Goal: Answer question/provide support

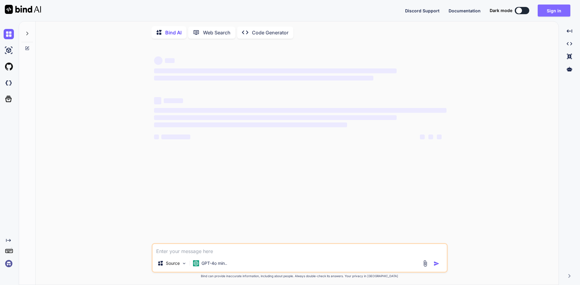
click at [559, 9] on button "Sign in" at bounding box center [554, 11] width 33 height 12
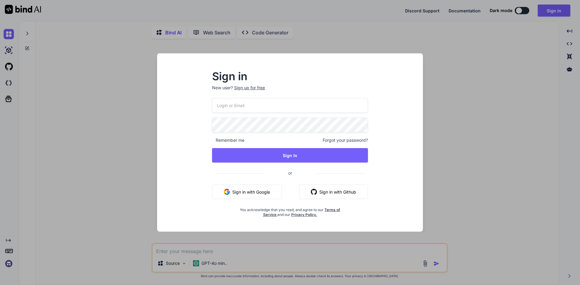
type textarea "x"
click at [284, 107] on input "email" at bounding box center [290, 105] width 156 height 15
paste input "[EMAIL_ADDRESS][DOMAIN_NAME]"
type input "[EMAIL_ADDRESS][DOMAIN_NAME]"
click at [240, 117] on div "[EMAIL_ADDRESS][DOMAIN_NAME] Remember me Forgot your password? Sign In or Sign …" at bounding box center [290, 157] width 156 height 119
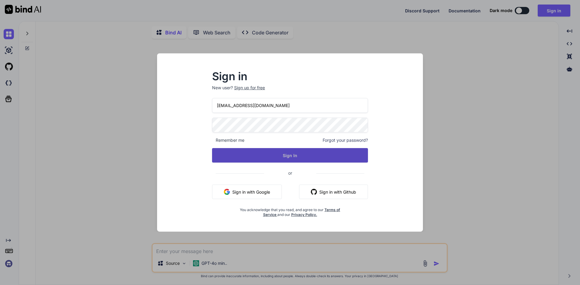
click at [268, 155] on button "Sign In" at bounding box center [290, 155] width 156 height 15
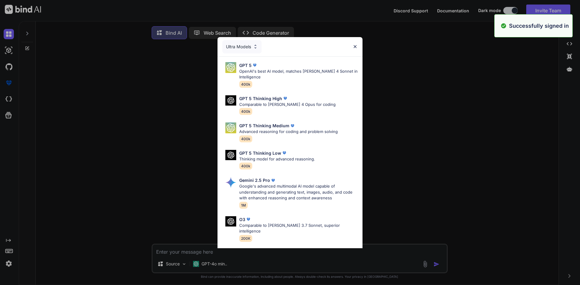
click at [355, 48] on img at bounding box center [355, 46] width 5 height 5
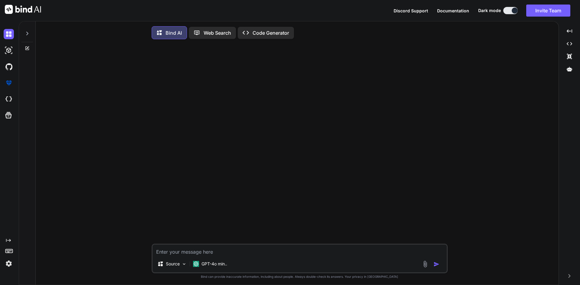
click at [176, 254] on textarea at bounding box center [300, 250] width 294 height 11
paste textarea "ALTER PROCEDURE [dbo].[usp_GetAllVitalsList] AS BEGIN SET NOCOUNT ON; SELECT RO…"
type textarea "ALTER PROCEDURE [dbo].[usp_GetAllVitalsList] AS BEGIN SET NOCOUNT ON; SELECT RO…"
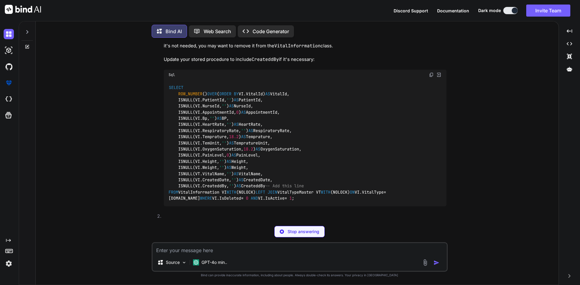
scroll to position [268, 0]
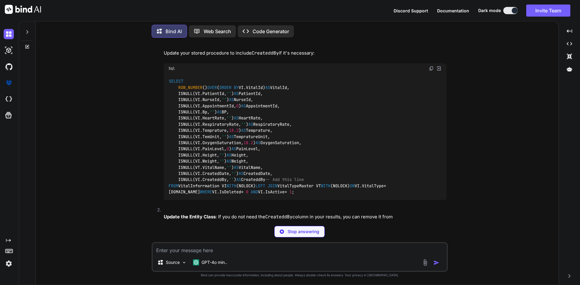
drag, startPoint x: 176, startPoint y: 174, endPoint x: 276, endPoint y: 176, distance: 99.1
click at [276, 176] on code "SELECT ROW_NUMBER () OVER ( ORDER BY VI.VitalId) AS VitalId, [PERSON_NAME](VI.P…" at bounding box center [278, 136] width 218 height 117
copy code "ISNULL(VI.CreateddBy, '' ) AS CreateddBy"
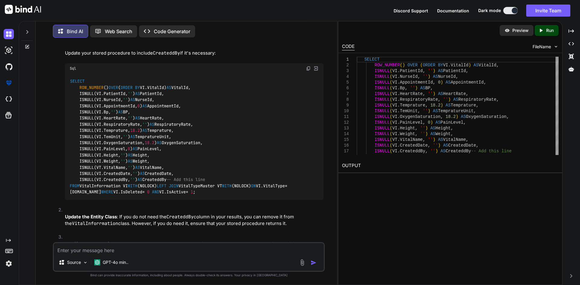
click at [94, 253] on textarea at bounding box center [189, 248] width 270 height 11
paste textarea "var vitalDetails = await _context.VitalInforrmations.FromSqlRaw<>("EXEC usp_Get…"
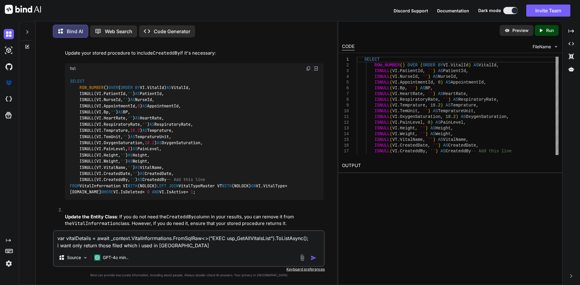
paste textarea "ALTER PROCEDURE [dbo].[usp_GetAllVitalsList] AS BEGIN SET NOCOUNT ON; SELECT RO…"
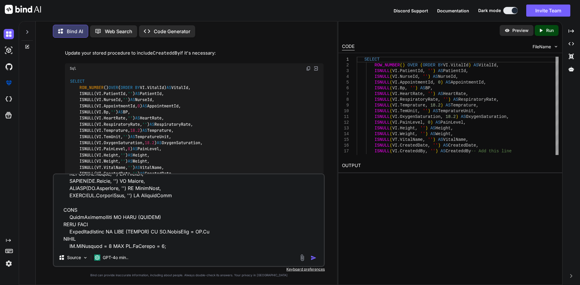
scroll to position [0, 0]
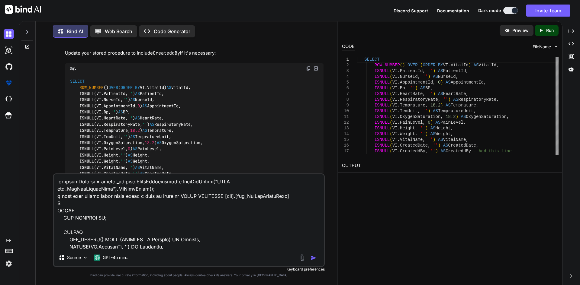
click at [155, 185] on textarea at bounding box center [189, 212] width 270 height 75
click at [182, 247] on textarea at bounding box center [189, 212] width 270 height 75
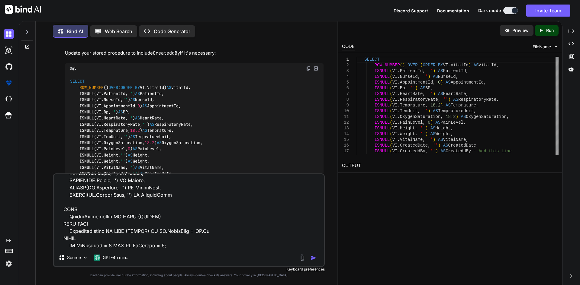
click at [156, 246] on textarea at bounding box center [189, 212] width 270 height 75
paste textarea "VitalInforrmations"
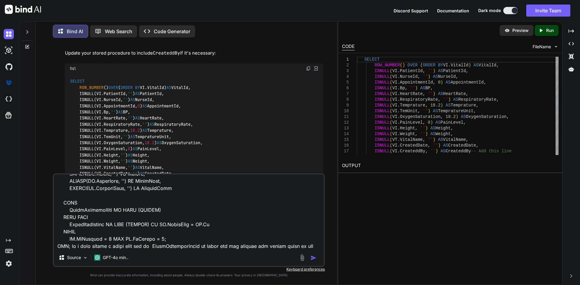
type textarea "var vitalDetails = await _context.VitalInforrmations.FromSqlRaw<>("EXEC usp_Get…"
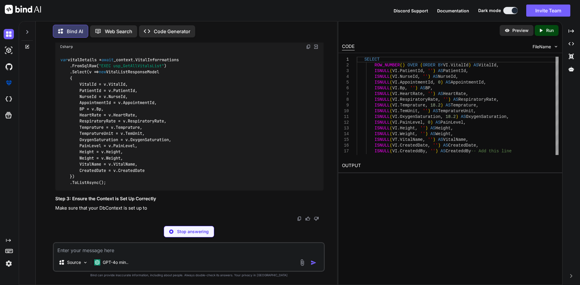
scroll to position [1156, 0]
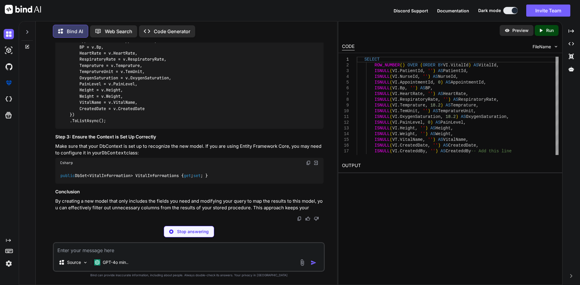
click at [158, 124] on code "var vitalDetails = await _context.VitalInforrmations .FromSqlRaw( "EXEC usp_Get…" at bounding box center [119, 60] width 119 height 130
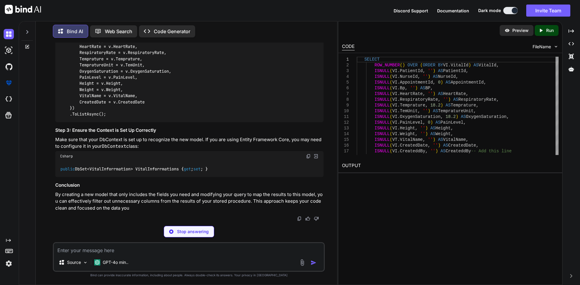
click at [158, 118] on code "var vitalDetails = await _context.VitalInforrmations .FromSqlRaw( "EXEC usp_Get…" at bounding box center [119, 53] width 119 height 130
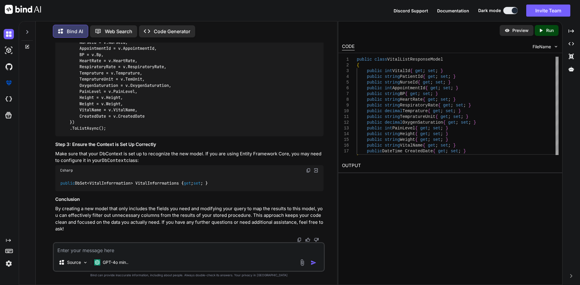
scroll to position [1284, 0]
click at [120, 184] on code "public DbSet<VitalInforrmation> VitalInforrmations { get ; set ; }" at bounding box center [134, 183] width 148 height 6
click at [101, 247] on textarea at bounding box center [189, 248] width 270 height 11
paste textarea "public partial class InfraredIVDBContext : DbContext { public InfraredIVDBConte…"
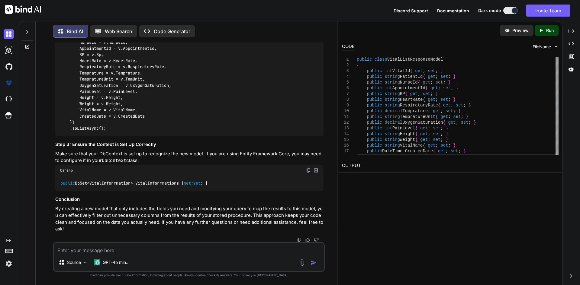
type textarea "public partial class InfraredIVDBContext : DbContext { public InfraredIVDBConte…"
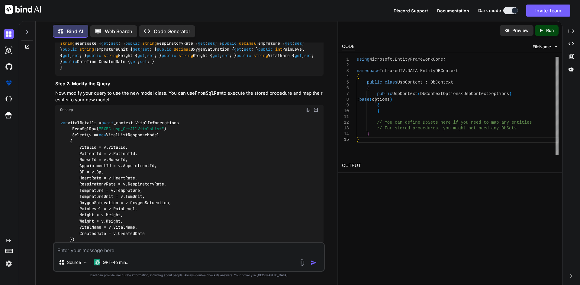
scroll to position [1054, 0]
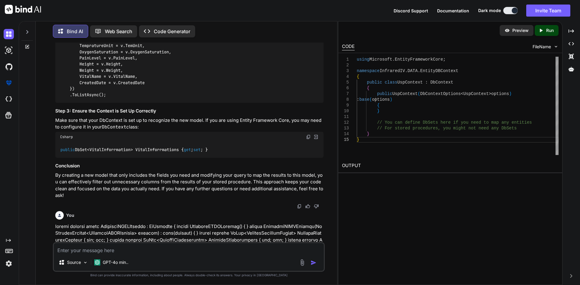
drag, startPoint x: 70, startPoint y: 91, endPoint x: 198, endPoint y: 172, distance: 152.5
copy code "public int VitalId { get ; set ; } public string PatientId { get ; set ; } publ…"
